Goal: Task Accomplishment & Management: Complete application form

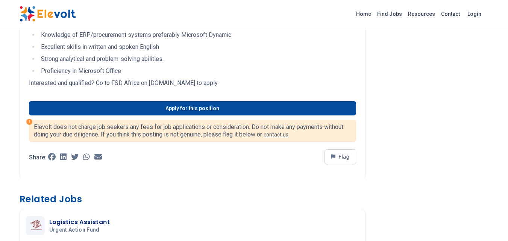
scroll to position [1074, 0]
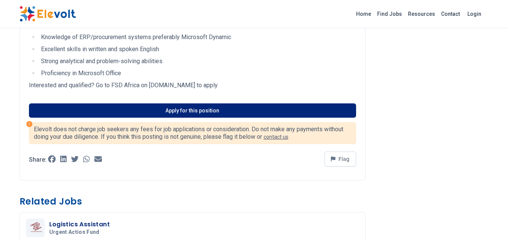
click at [238, 107] on link "Apply for this position" at bounding box center [192, 110] width 327 height 14
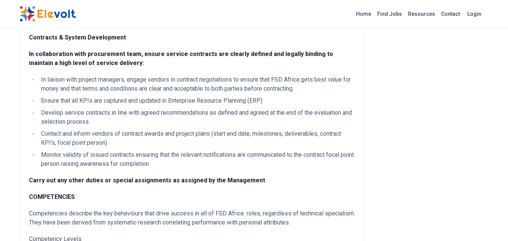
scroll to position [537, 0]
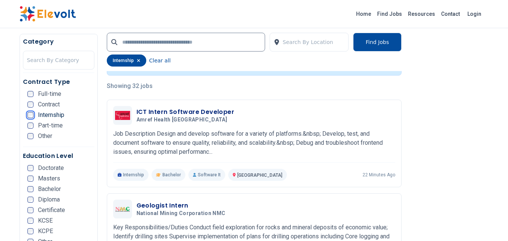
scroll to position [169, 0]
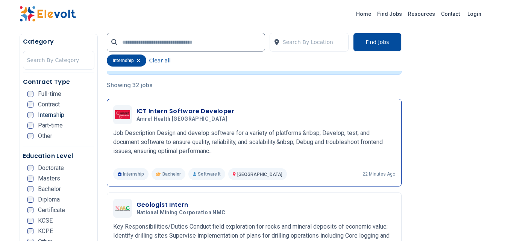
click at [300, 161] on div "ICT Intern Software Developer Amref Health Africa 08/28/2025 09/27/2025 Nairobi…" at bounding box center [254, 142] width 282 height 75
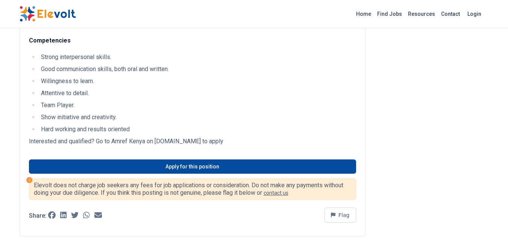
scroll to position [252, 0]
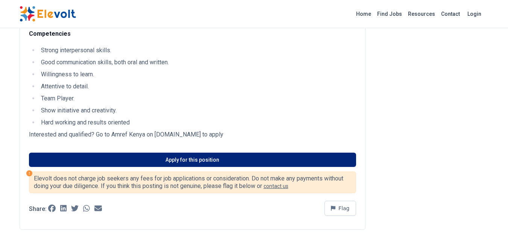
click at [240, 160] on link "Apply for this position" at bounding box center [192, 160] width 327 height 14
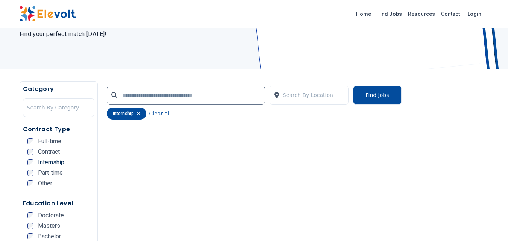
scroll to position [91, 0]
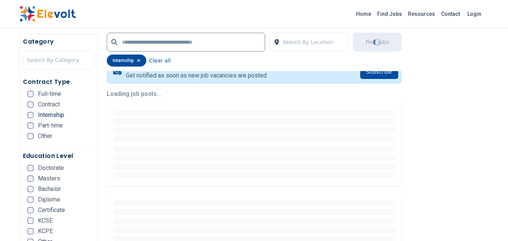
scroll to position [159, 0]
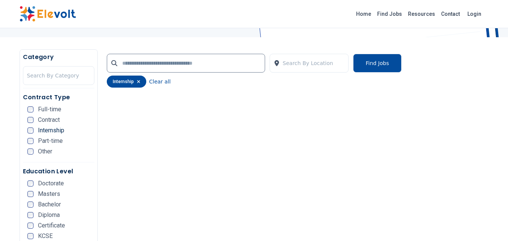
scroll to position [116, 0]
